Goal: Entertainment & Leisure: Consume media (video, audio)

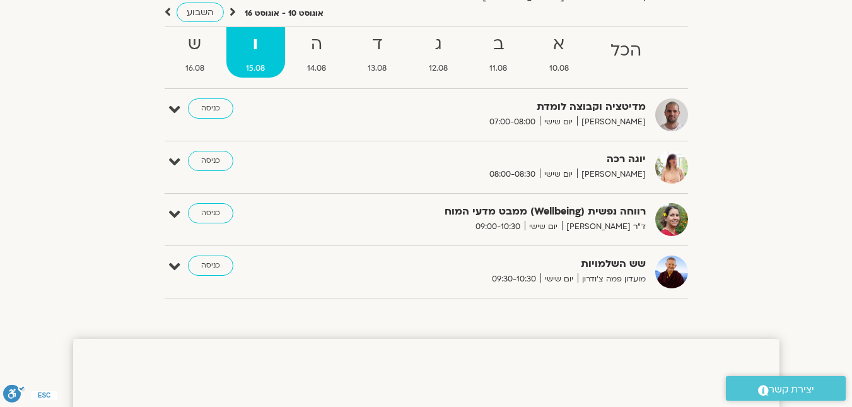
scroll to position [126, 0]
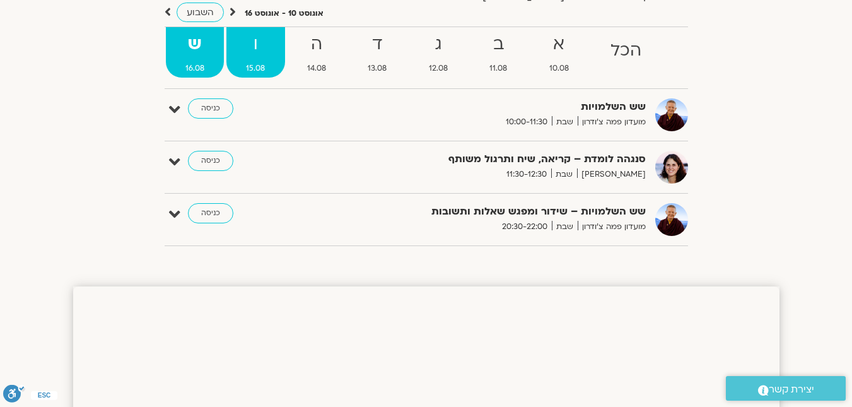
click at [255, 77] on ul "הכל א 10.08 ב 11.08 ג 12.08 ד 13.08 ה 14.08 ו 15.08 ש 16.08" at bounding box center [426, 57] width 523 height 62
click at [257, 50] on strong "ו" at bounding box center [255, 44] width 59 height 28
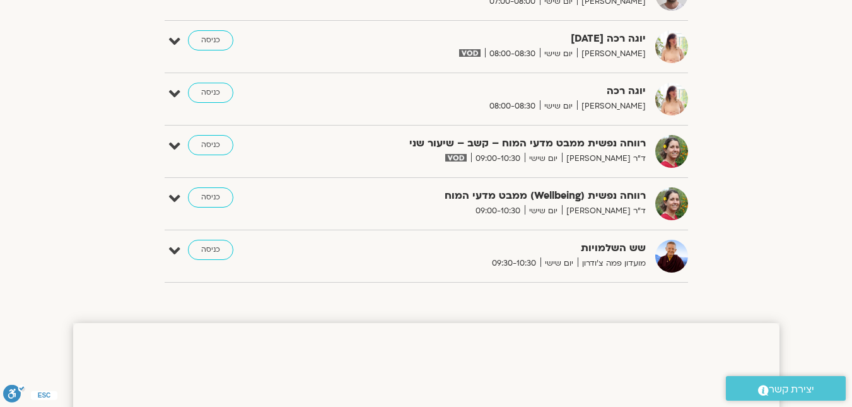
scroll to position [315, 0]
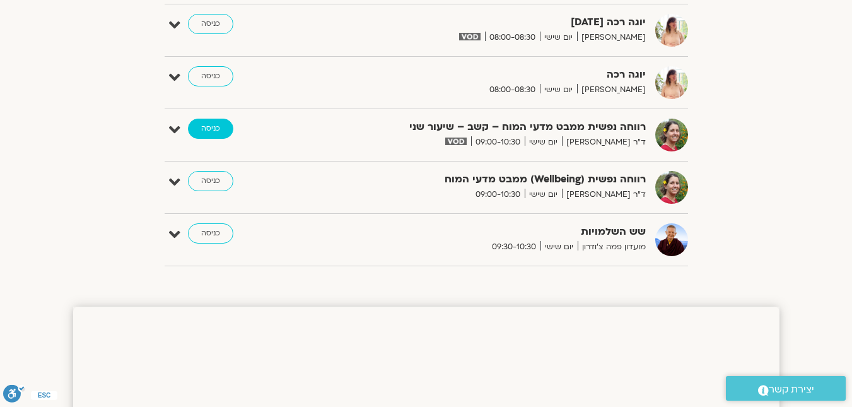
click at [201, 127] on link "כניסה" at bounding box center [210, 129] width 45 height 20
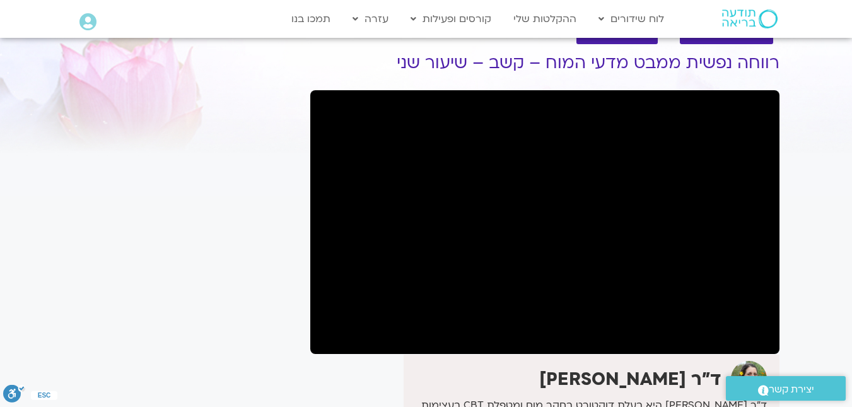
scroll to position [63, 0]
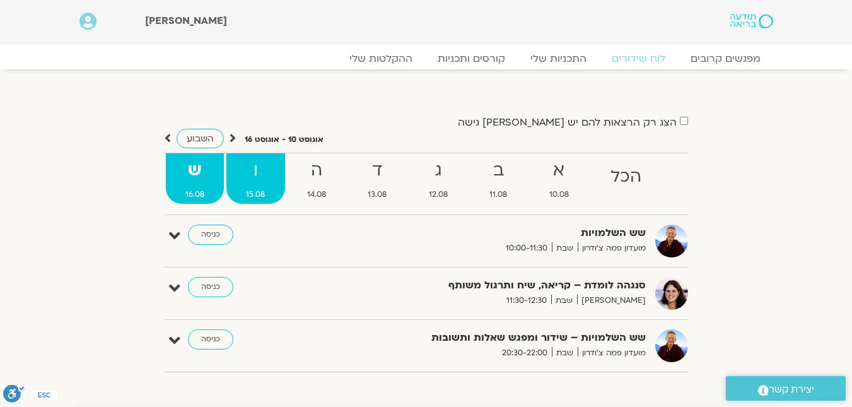
click at [275, 188] on span "15.08" at bounding box center [255, 194] width 59 height 13
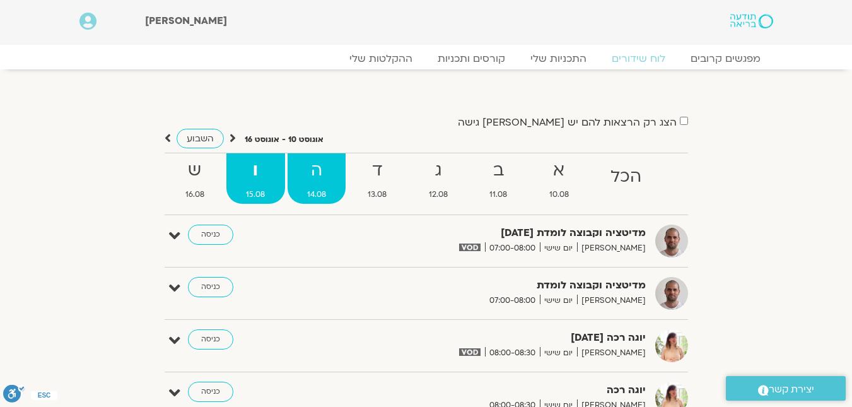
click at [325, 194] on span "14.08" at bounding box center [316, 194] width 59 height 13
